Goal: Task Accomplishment & Management: Manage account settings

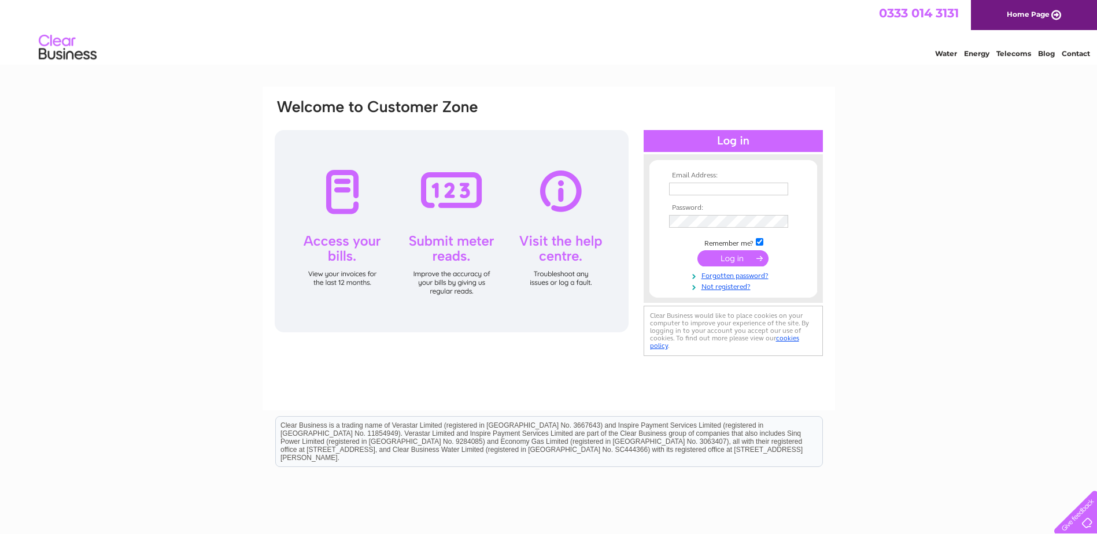
type input "[EMAIL_ADDRESS][DOMAIN_NAME]"
click at [729, 262] on input "submit" at bounding box center [732, 258] width 71 height 16
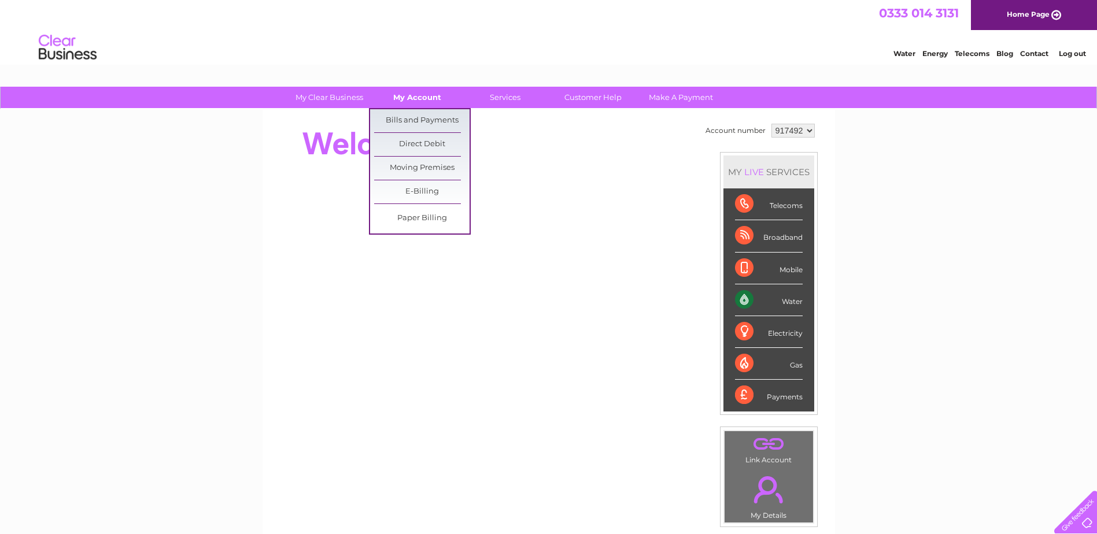
click at [410, 100] on link "My Account" at bounding box center [416, 97] width 95 height 21
click at [413, 114] on link "Bills and Payments" at bounding box center [421, 120] width 95 height 23
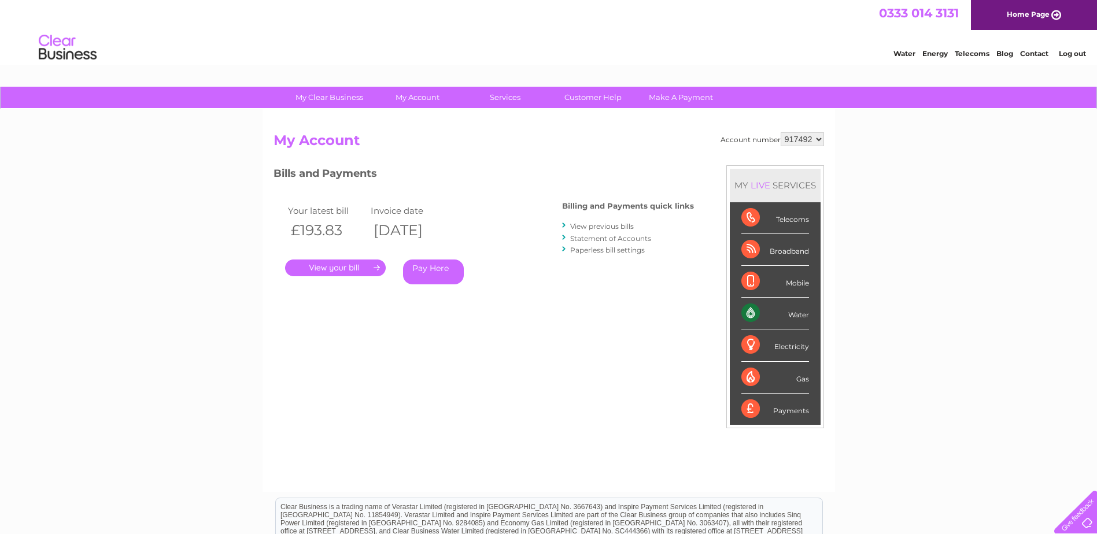
click at [367, 272] on link "." at bounding box center [335, 268] width 101 height 17
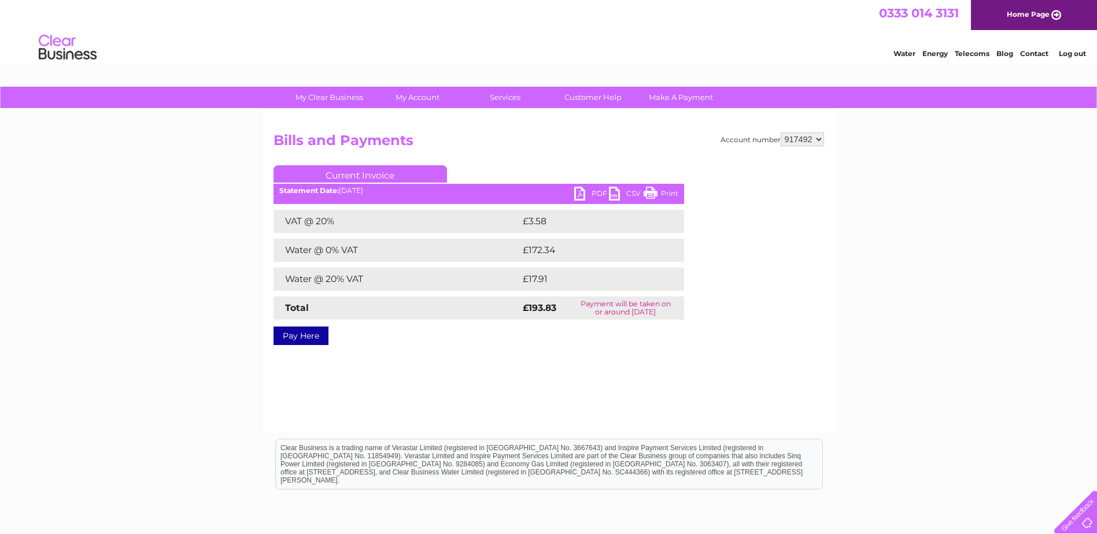
click at [589, 194] on link "PDF" at bounding box center [591, 195] width 35 height 17
